Goal: Communication & Community: Answer question/provide support

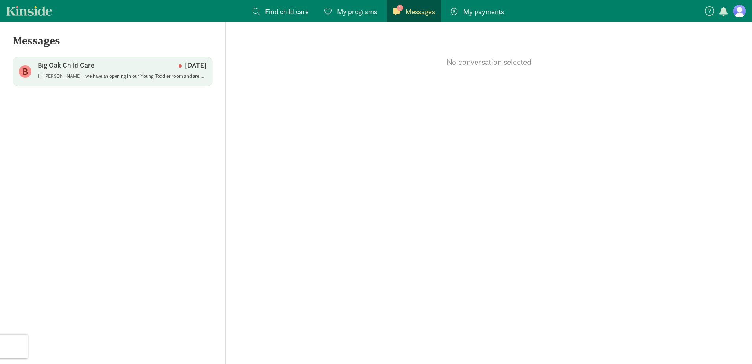
click at [98, 69] on div "Big Oak Child Care [DATE]" at bounding box center [122, 67] width 169 height 13
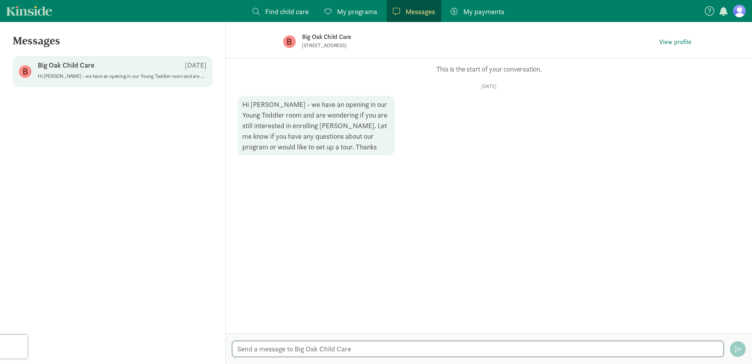
click at [293, 346] on textarea at bounding box center [478, 349] width 492 height 16
type textarea "H"
click at [280, 352] on textarea "Good morning Big Oak!" at bounding box center [478, 349] width 492 height 16
click at [333, 348] on textarea "Good morning, Big Oak!" at bounding box center [478, 349] width 492 height 16
click at [311, 350] on textarea "Good morning, Big Oak! Oh, the timing!" at bounding box center [478, 349] width 492 height 16
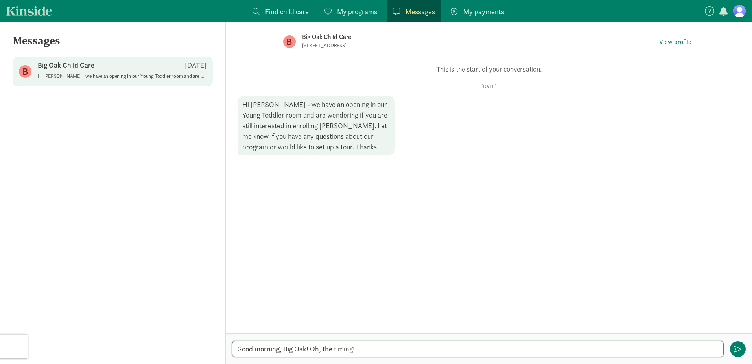
click at [369, 352] on textarea "Good morning, Big Oak! Oh, the timing!" at bounding box center [478, 349] width 492 height 16
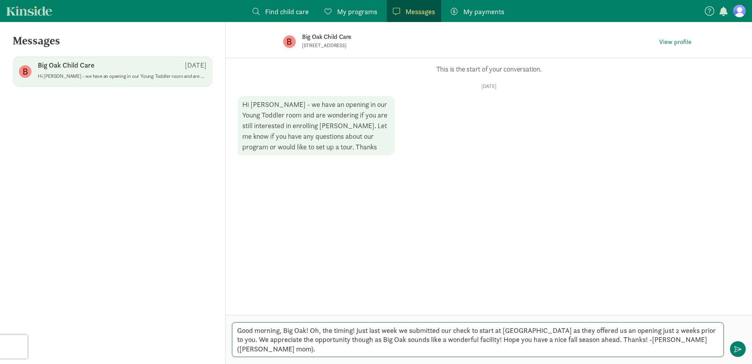
click at [311, 331] on textarea "Good morning, Big Oak! Oh, the timing! Just last week we submitted our check to…" at bounding box center [478, 339] width 492 height 35
type textarea "Good morning, Big Oak! ☀️ Oh, the timing! Just last week we submitted our check…"
click at [738, 346] on span "button" at bounding box center [737, 349] width 7 height 7
